Goal: Task Accomplishment & Management: Use online tool/utility

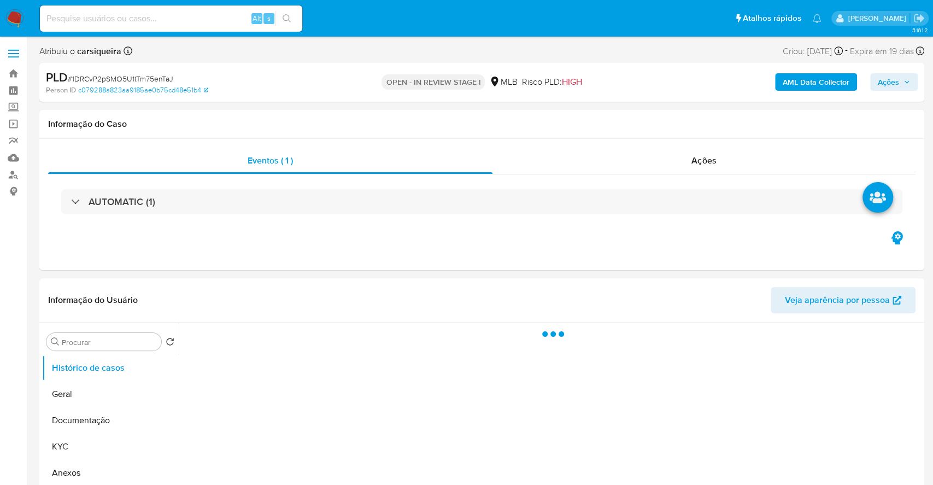
select select "10"
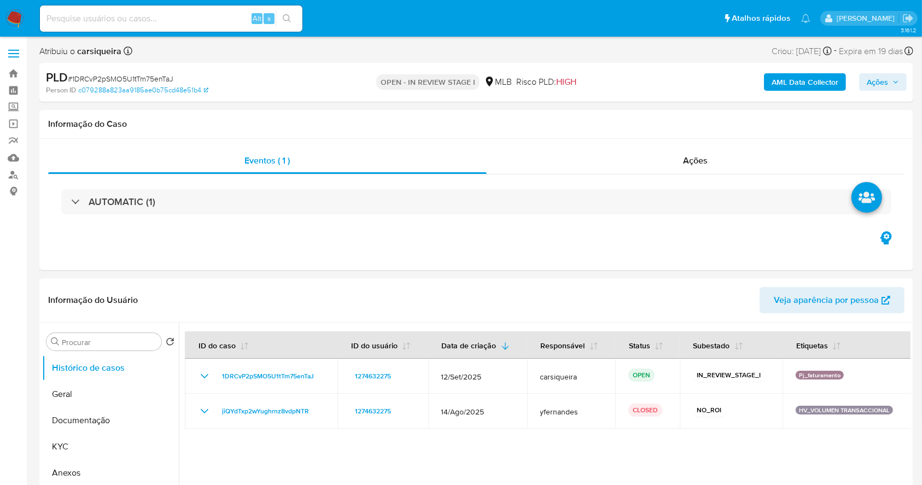
click at [888, 83] on span "Ações" at bounding box center [876, 81] width 21 height 17
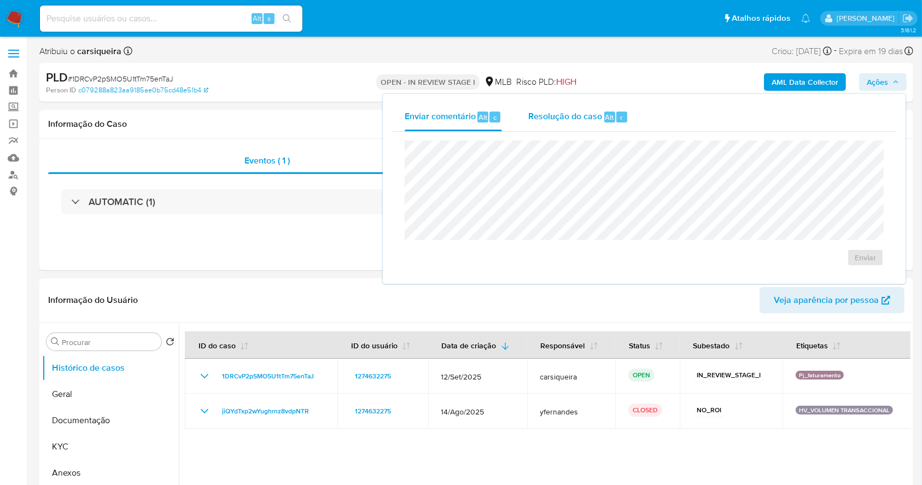
click at [579, 127] on div "Resolução do caso Alt r" at bounding box center [578, 117] width 100 height 28
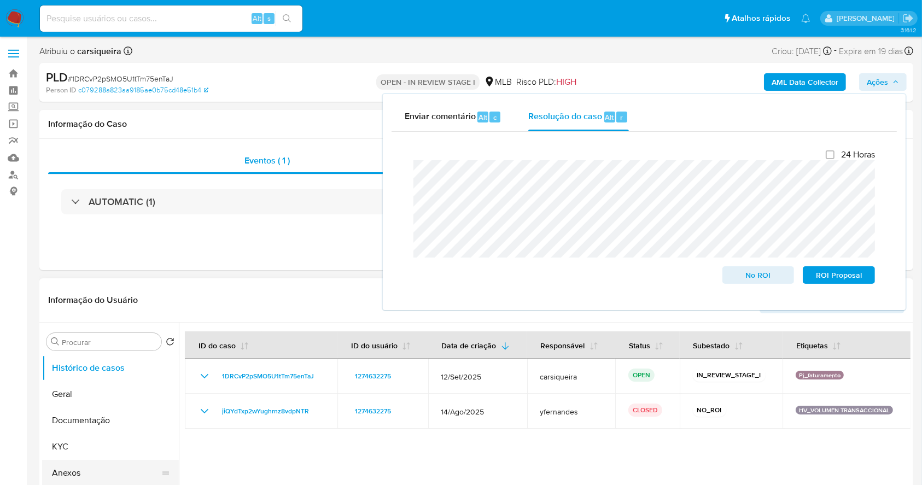
click at [92, 472] on button "Anexos" at bounding box center [106, 473] width 128 height 26
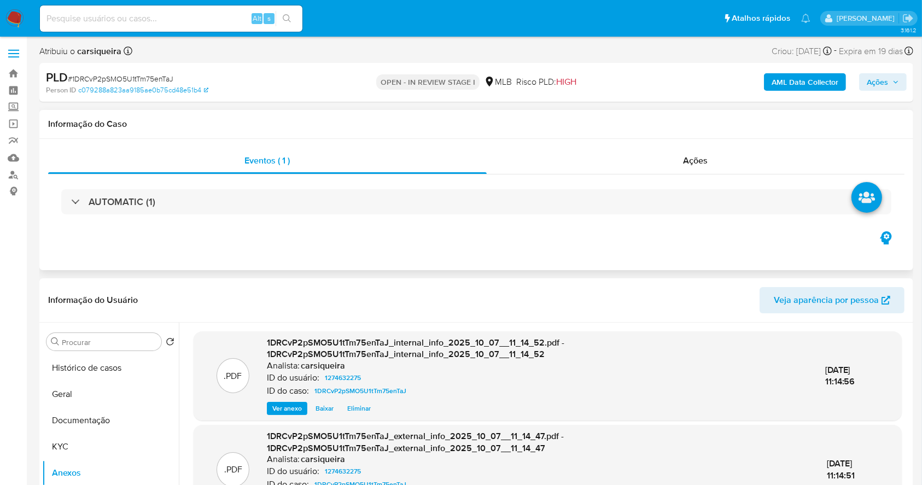
click at [460, 253] on div "Eventos ( 1 ) Ações AUTOMATIC (1)" at bounding box center [476, 204] width 874 height 131
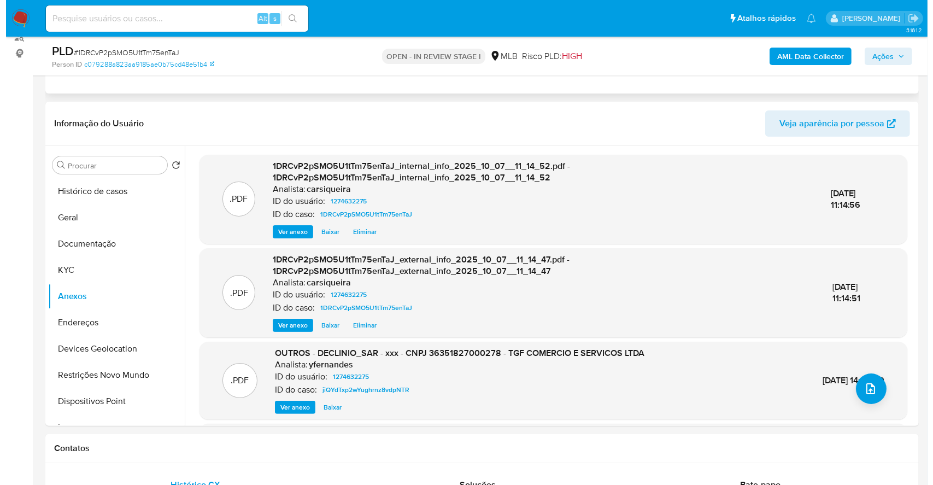
scroll to position [175, 0]
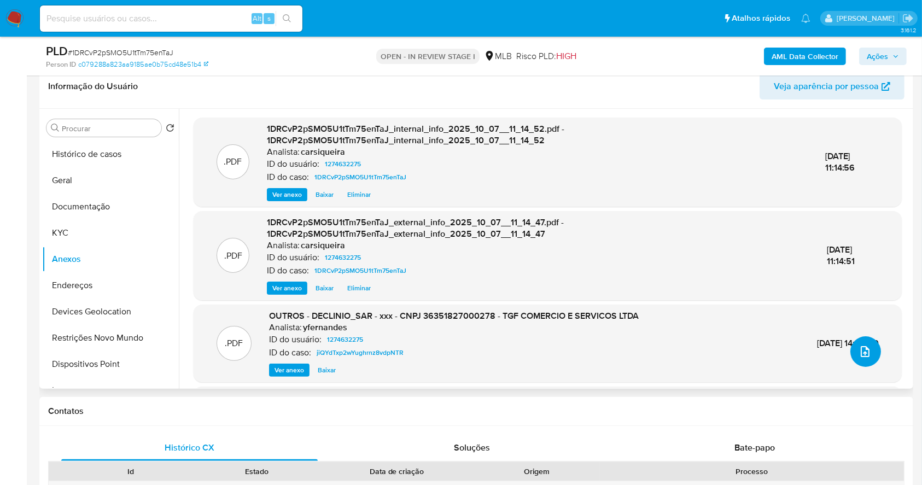
click at [865, 349] on icon "upload-file" at bounding box center [864, 351] width 13 height 13
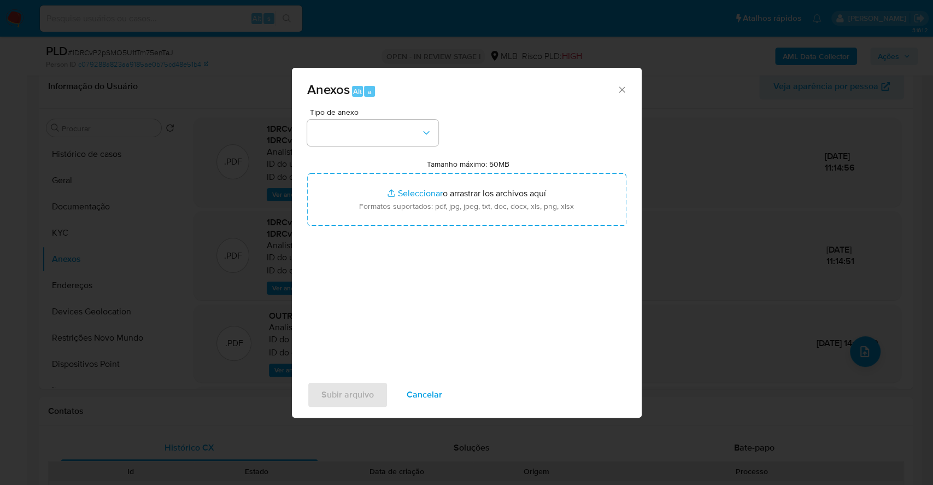
click at [892, 63] on div "Anexos Alt a Tipo de anexo Tamanho máximo: 50MB Seleccionar archivos Selecciona…" at bounding box center [466, 242] width 933 height 485
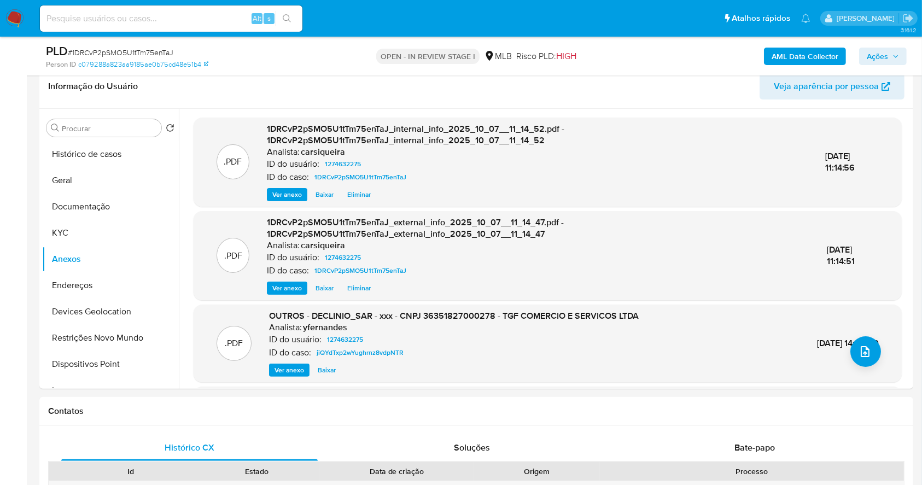
click at [889, 58] on span "Ações" at bounding box center [882, 56] width 32 height 15
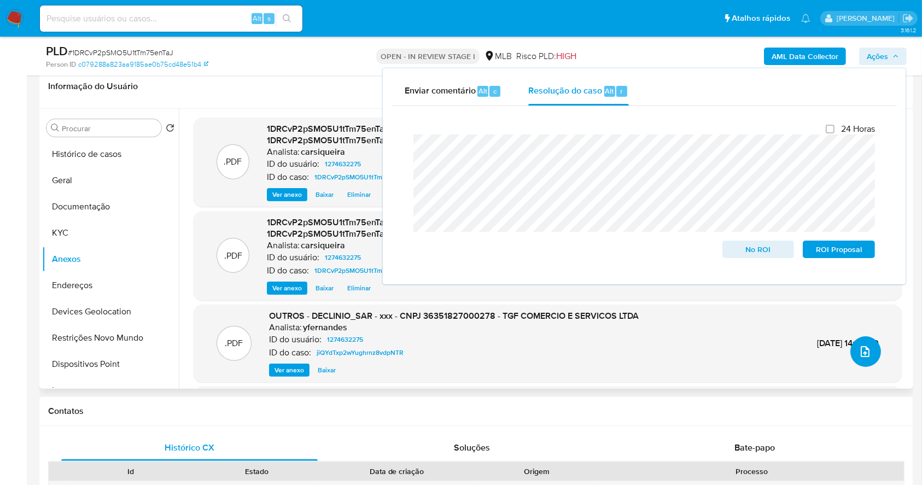
click at [863, 353] on icon "upload-file" at bounding box center [864, 351] width 9 height 11
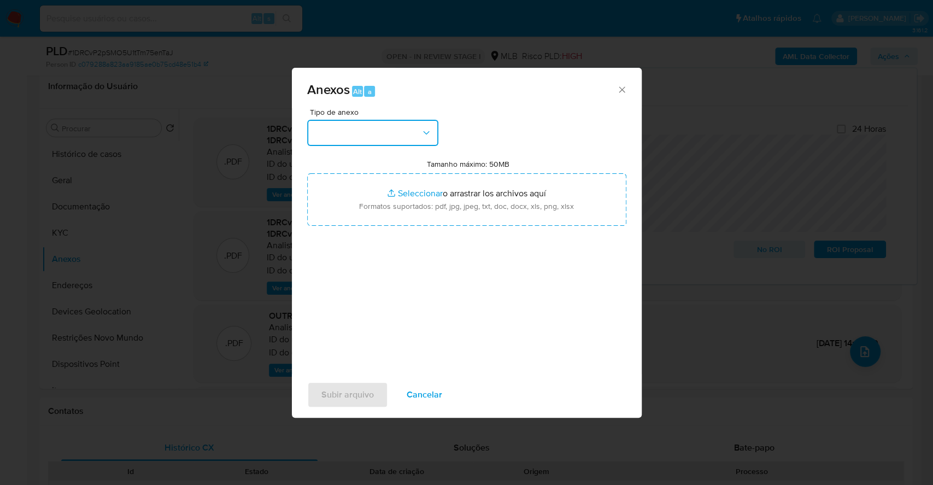
click at [379, 145] on button "button" at bounding box center [372, 133] width 131 height 26
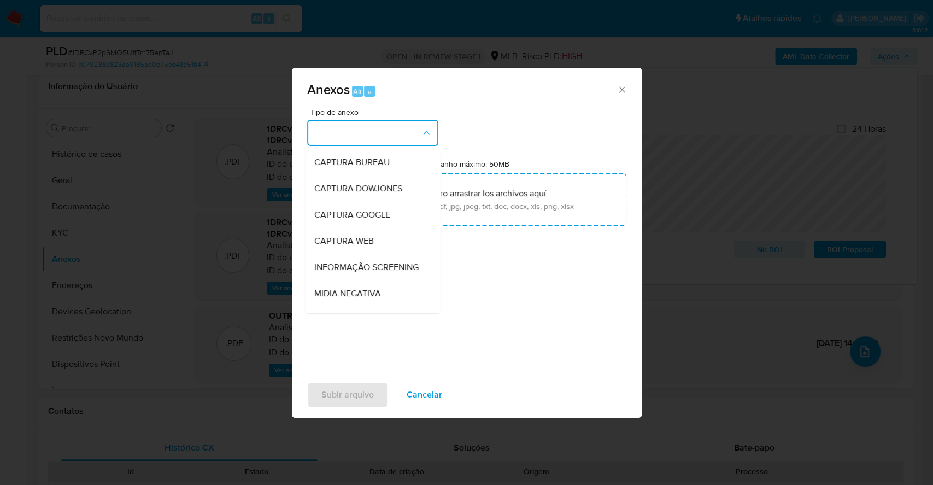
scroll to position [168, 0]
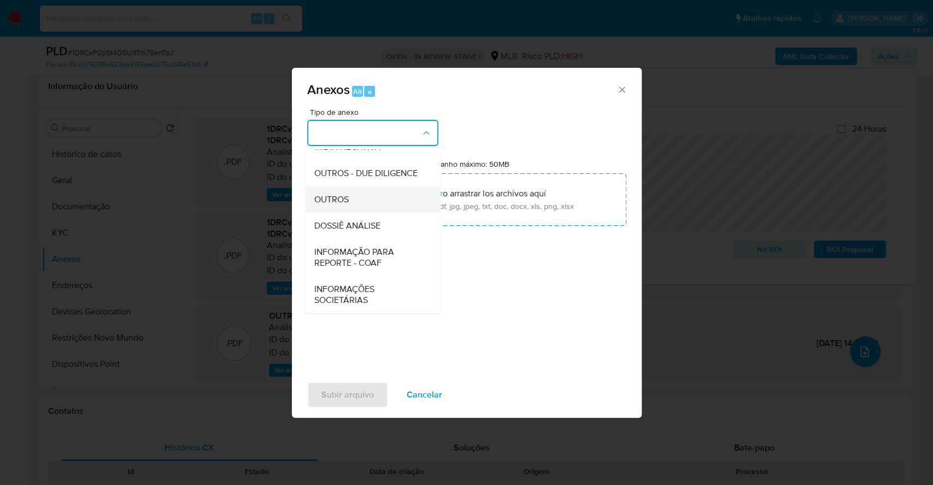
click at [345, 205] on span "OUTROS" at bounding box center [331, 199] width 34 height 11
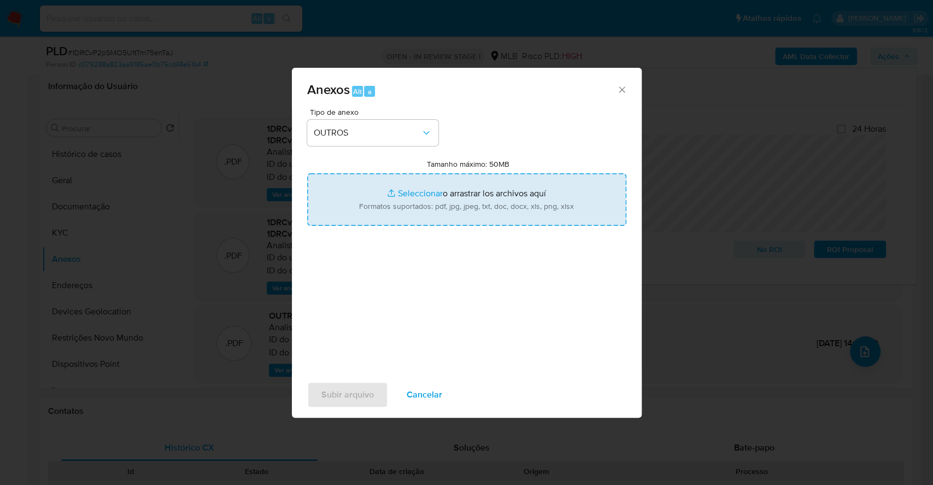
click at [405, 190] on input "Tamanho máximo: 50MB Seleccionar archivos" at bounding box center [466, 199] width 319 height 52
type input "C:\fakepath\DECLINIO - 1DRCvP2pSMO5U1tTm75enTaJ - CNPJ 36351827000278 - TGF COM…"
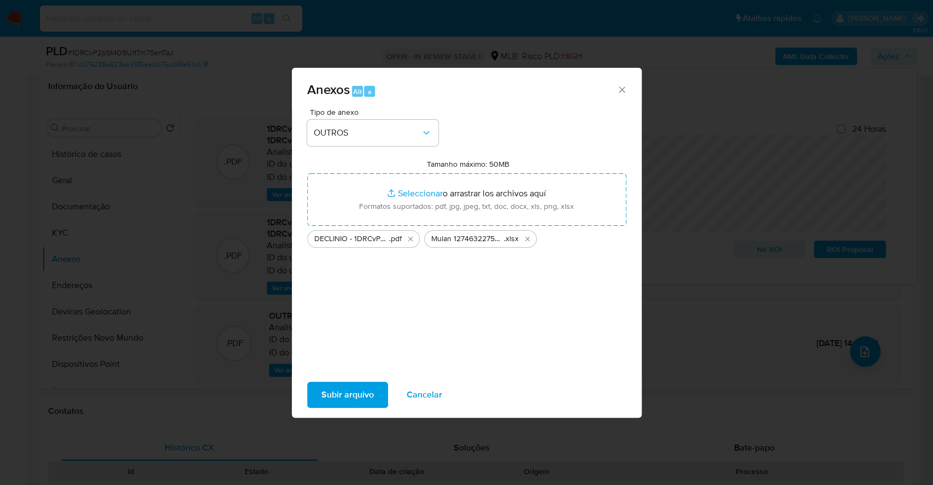
click at [360, 394] on span "Subir arquivo" at bounding box center [347, 395] width 52 height 24
click at [357, 407] on span "Subir arquivo" at bounding box center [347, 395] width 52 height 24
click at [355, 392] on span "Subir arquivo" at bounding box center [347, 395] width 52 height 24
